Goal: Task Accomplishment & Management: Manage account settings

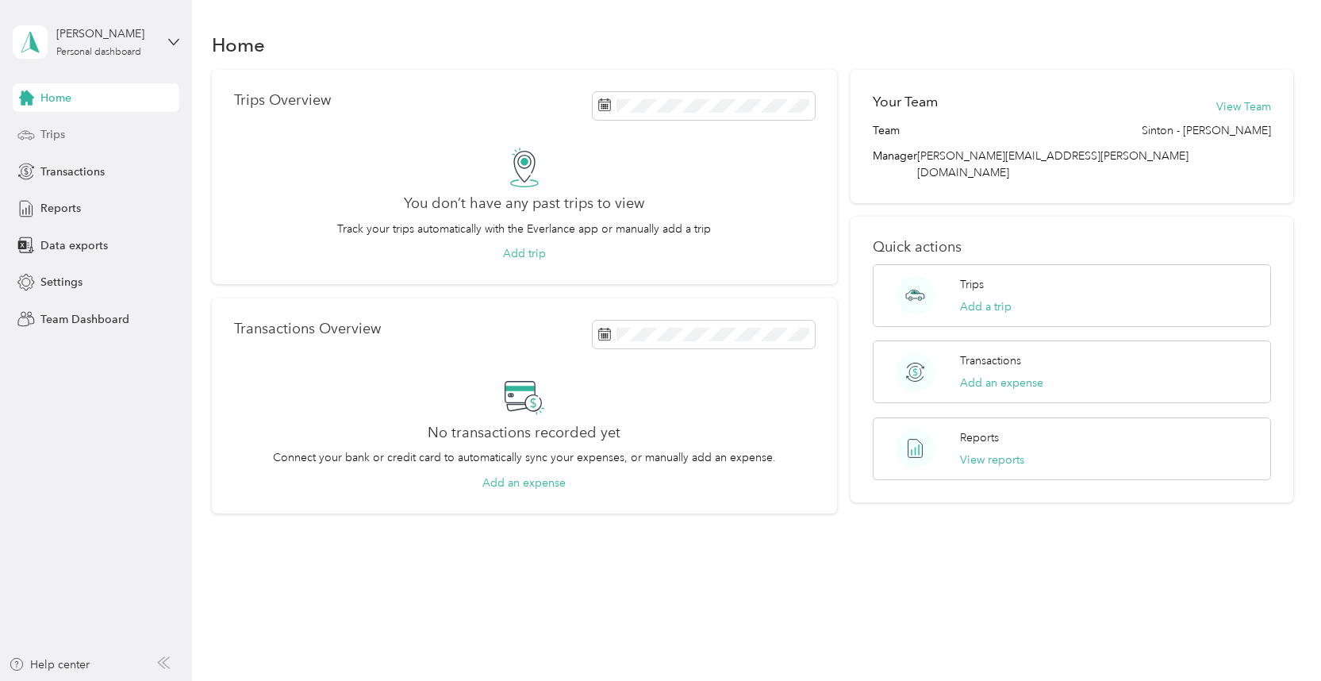
click at [43, 140] on span "Trips" at bounding box center [52, 134] width 25 height 17
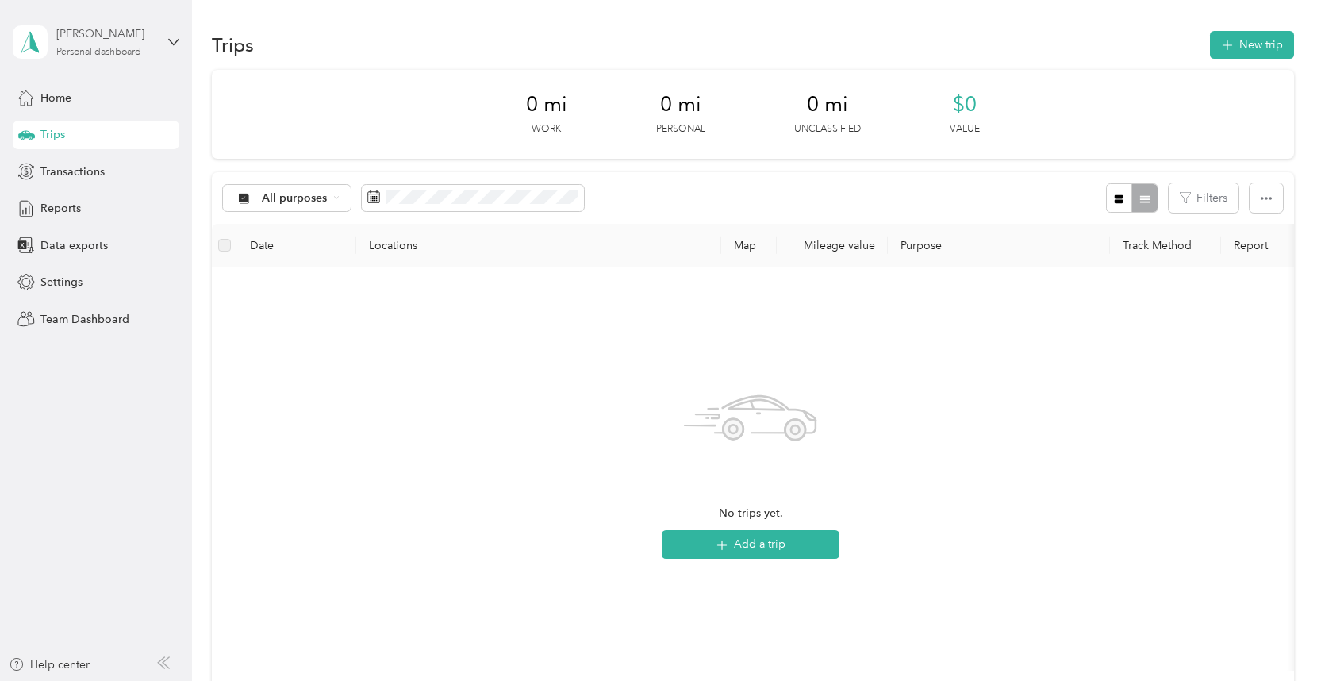
click at [86, 55] on div "Personal dashboard" at bounding box center [98, 53] width 85 height 10
click at [77, 119] on div "Team dashboard" at bounding box center [269, 131] width 491 height 28
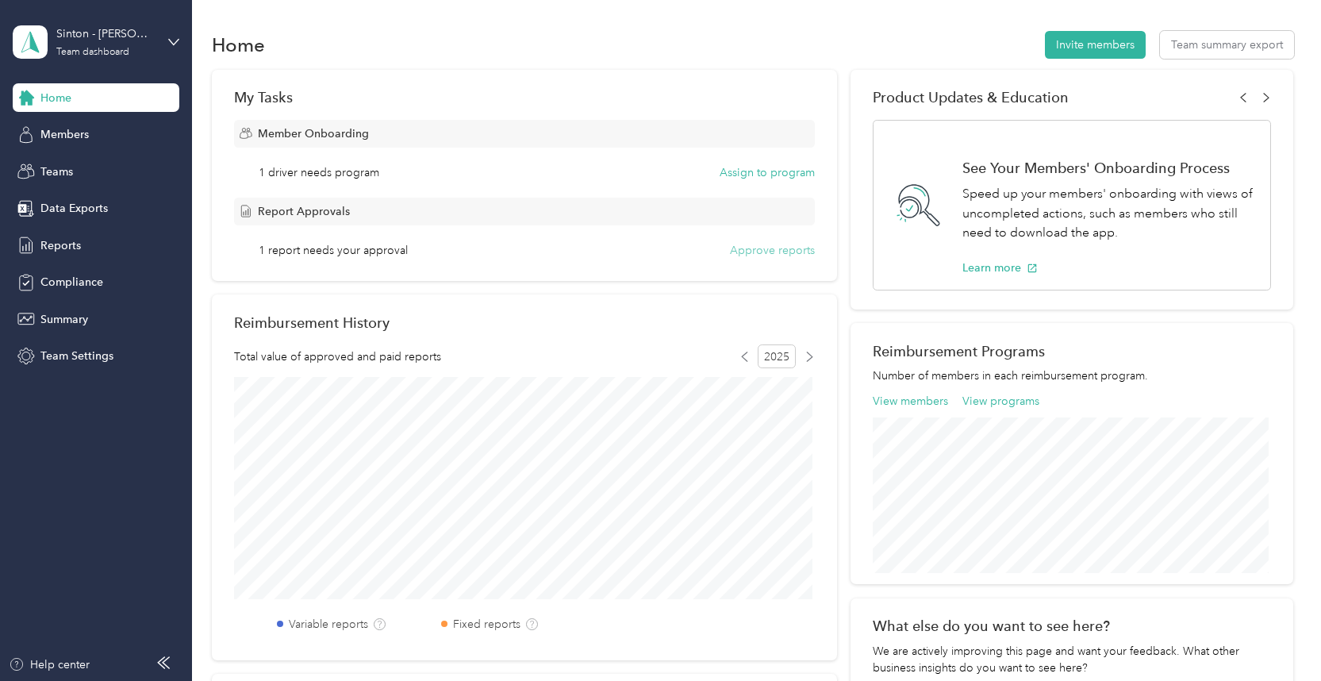
click at [777, 253] on button "Approve reports" at bounding box center [772, 250] width 85 height 17
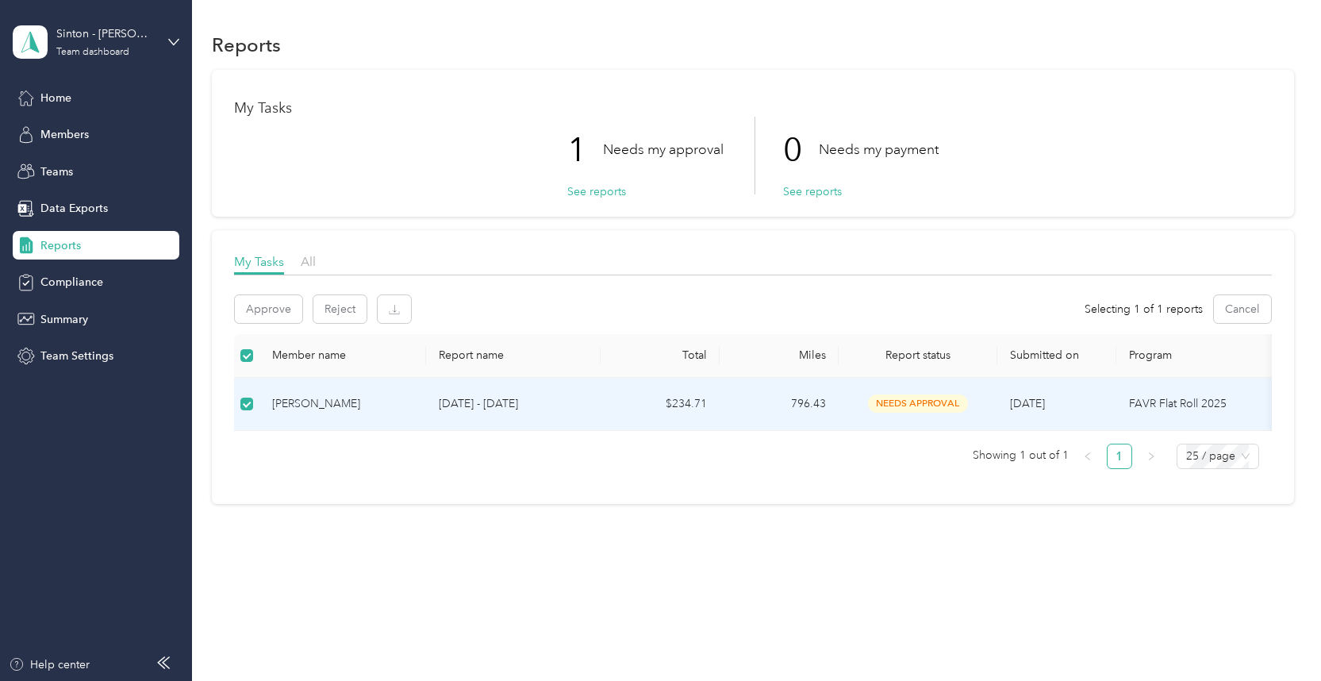
click at [885, 397] on span "needs approval" at bounding box center [918, 403] width 100 height 18
click at [257, 309] on button "Approve" at bounding box center [268, 309] width 67 height 28
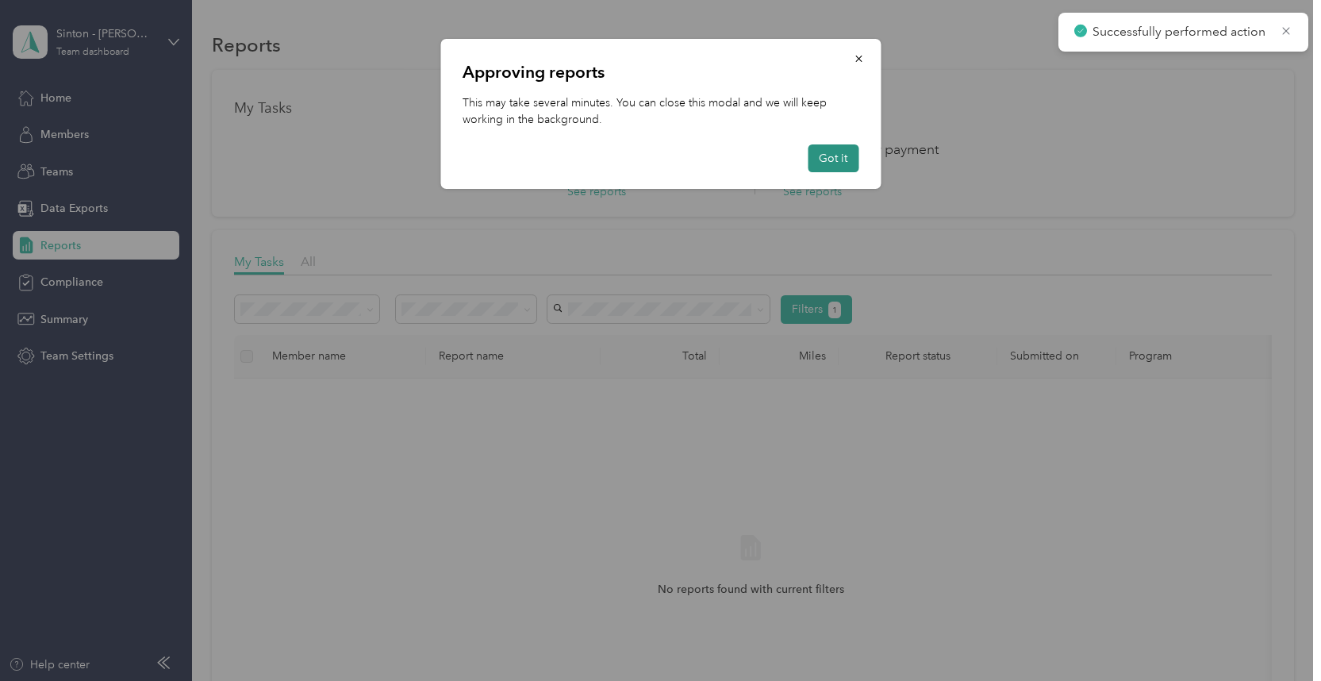
click at [828, 148] on button "Got it" at bounding box center [833, 158] width 51 height 28
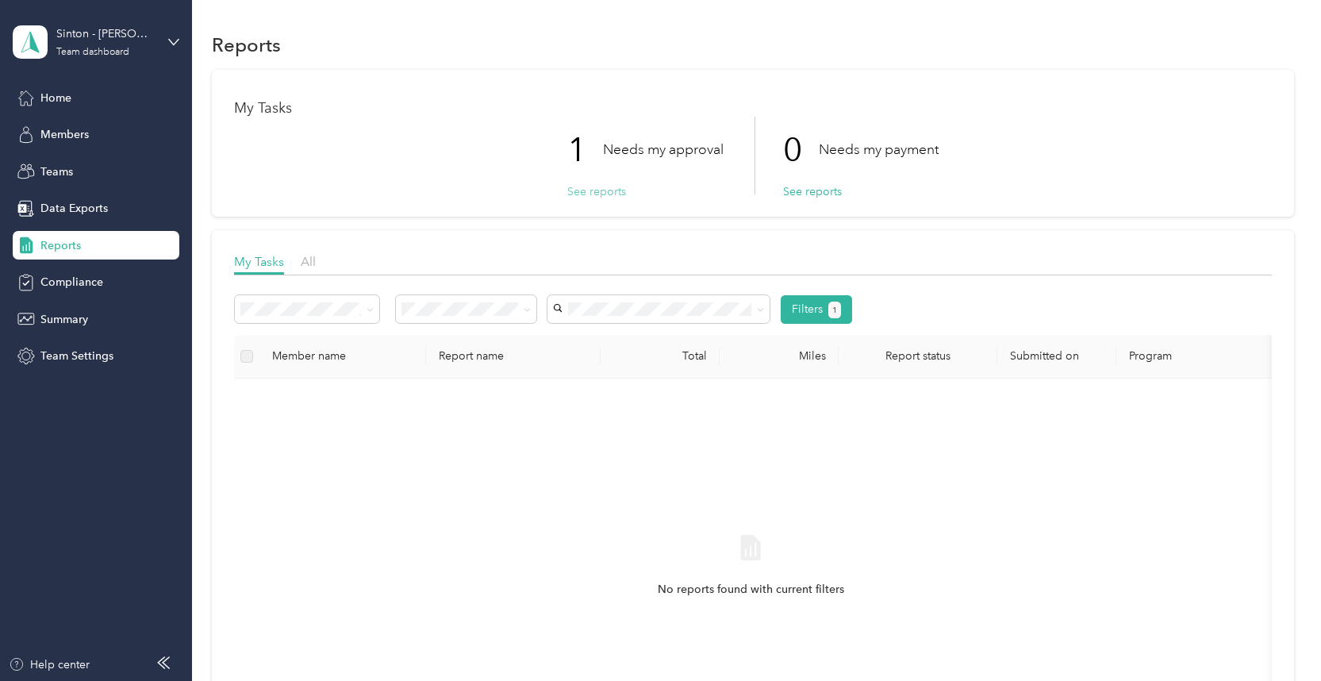
click at [584, 191] on button "See reports" at bounding box center [596, 191] width 59 height 17
